Goal: Information Seeking & Learning: Learn about a topic

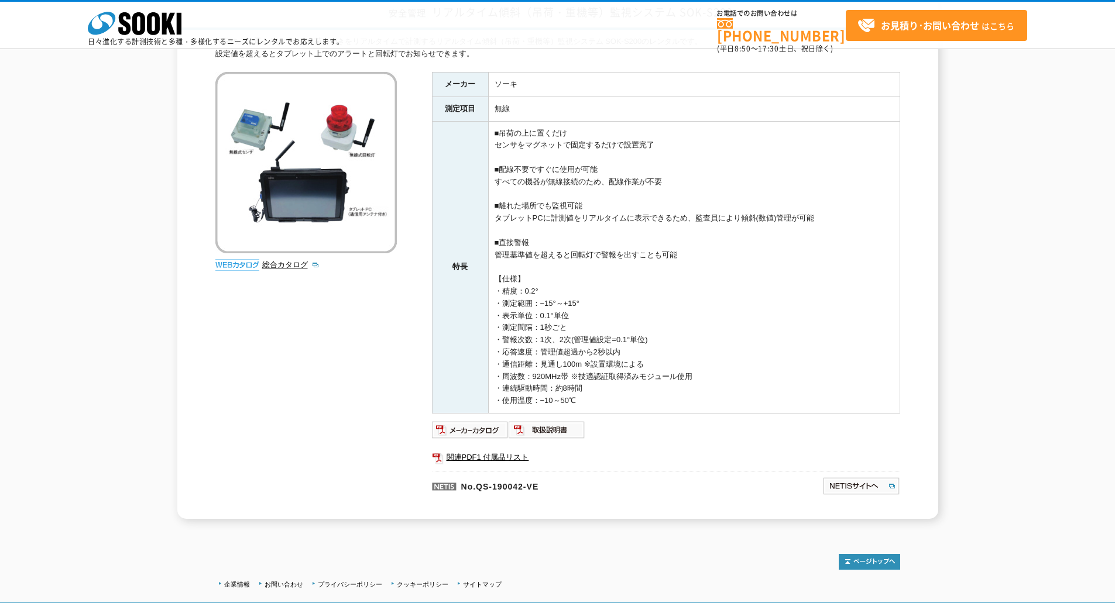
scroll to position [186, 0]
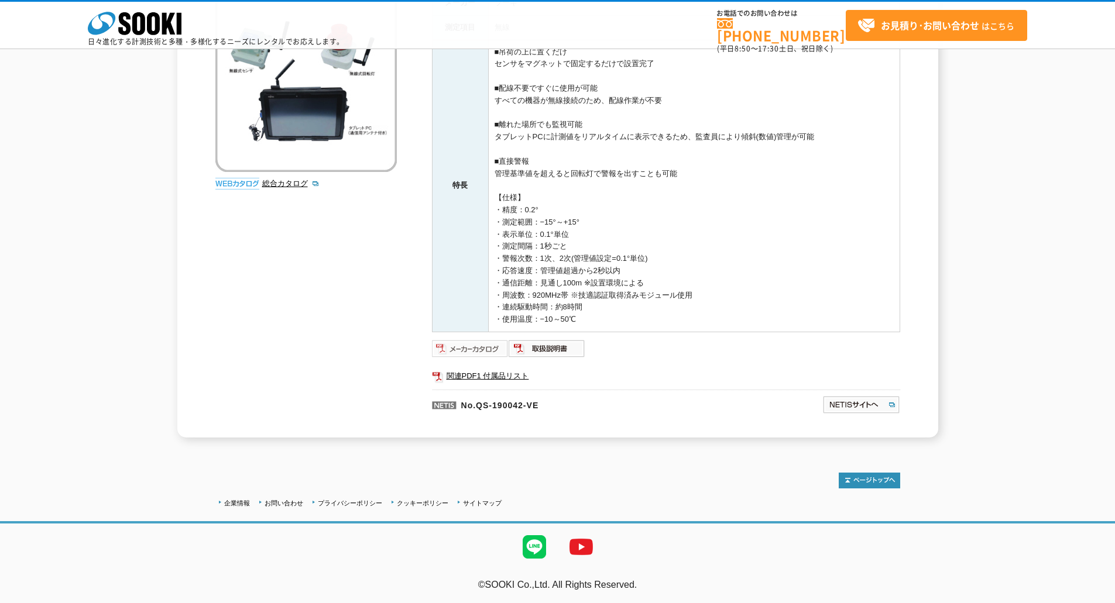
click at [483, 345] on img at bounding box center [470, 348] width 77 height 19
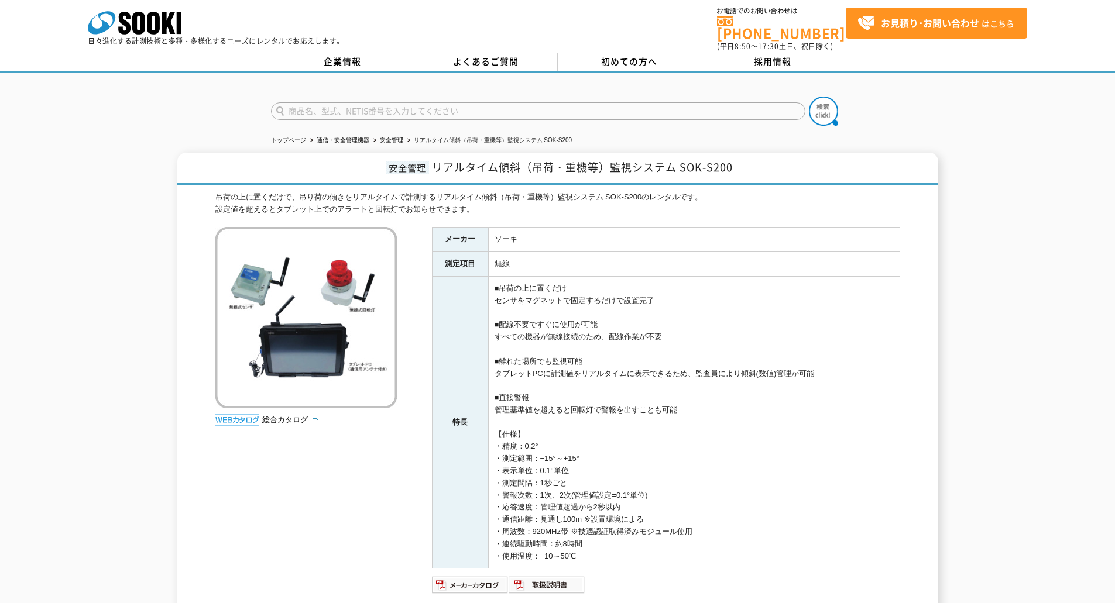
scroll to position [0, 0]
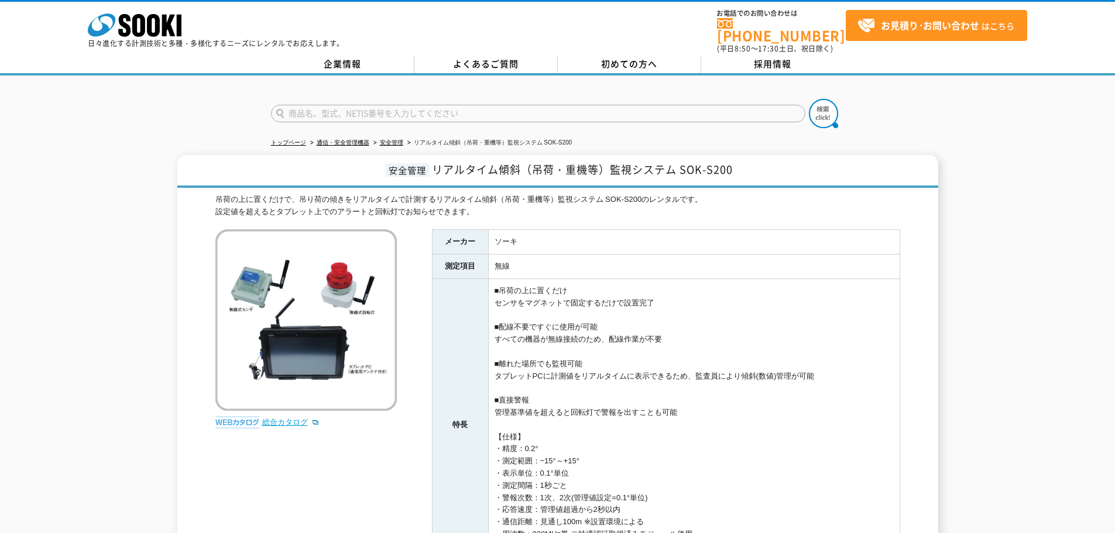
click at [291, 418] on link "総合カタログ" at bounding box center [290, 422] width 57 height 9
